Goal: Obtain resource: Obtain resource

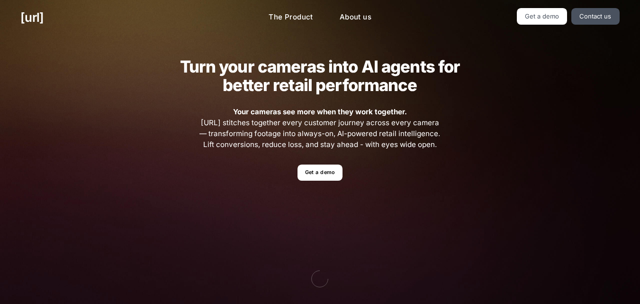
click at [538, 93] on div "Turn your cameras into AI agents for better retail performance Your cameras see…" at bounding box center [320, 207] width 640 height 345
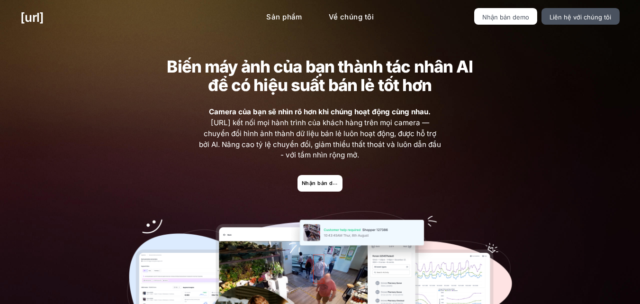
drag, startPoint x: 550, startPoint y: 75, endPoint x: 543, endPoint y: 77, distance: 7.9
click at [550, 75] on div "Biến máy ảnh của bạn thành tác nhân AI để có hiệu suất bán lẻ tốt hơn Camera củ…" at bounding box center [320, 212] width 640 height 355
click at [317, 185] on font "Nhận bản demo" at bounding box center [323, 183] width 43 height 6
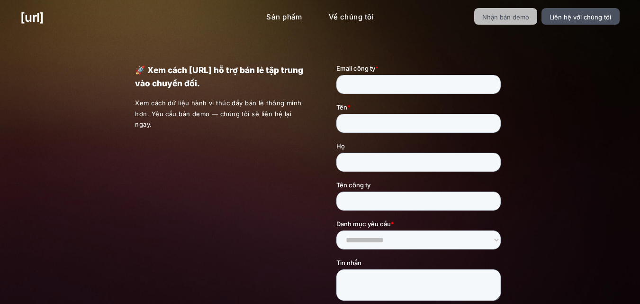
click at [503, 12] on link "Nhận bản demo" at bounding box center [505, 16] width 63 height 17
click at [498, 12] on link "Nhận bản demo" at bounding box center [505, 16] width 63 height 17
drag, startPoint x: 498, startPoint y: 12, endPoint x: 88, endPoint y: 17, distance: 410.4
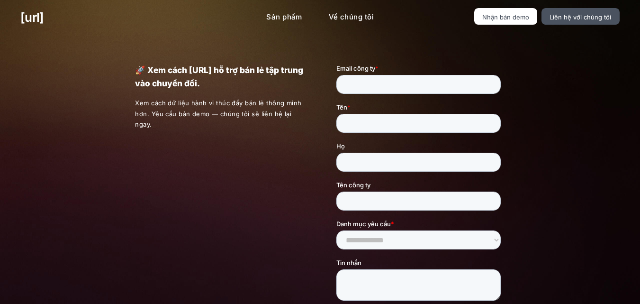
click at [496, 13] on link "Nhận bản demo" at bounding box center [505, 16] width 63 height 17
